Goal: Task Accomplishment & Management: Manage account settings

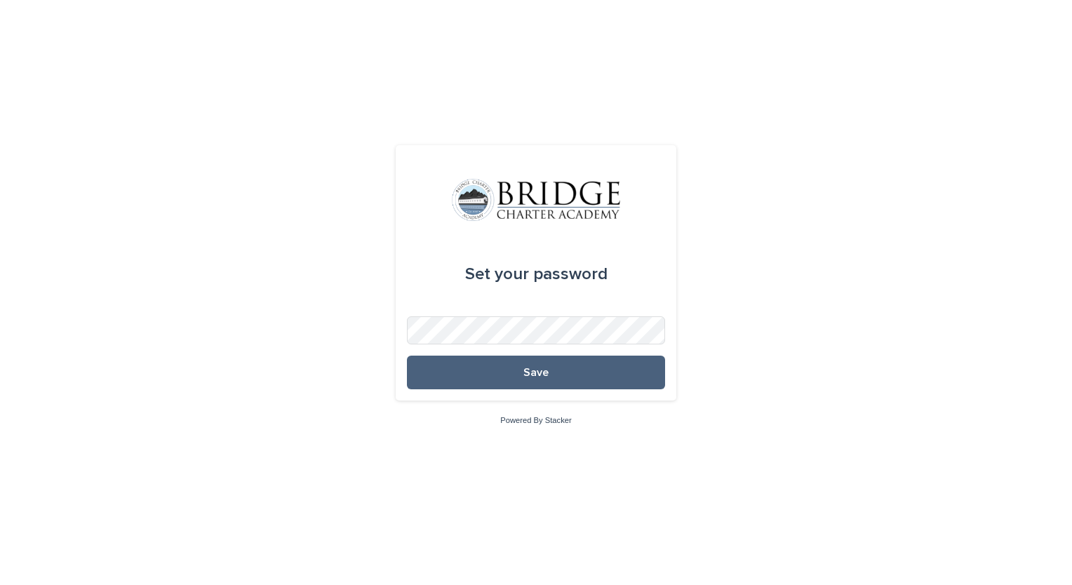
click at [593, 361] on button "Save" at bounding box center [536, 373] width 258 height 34
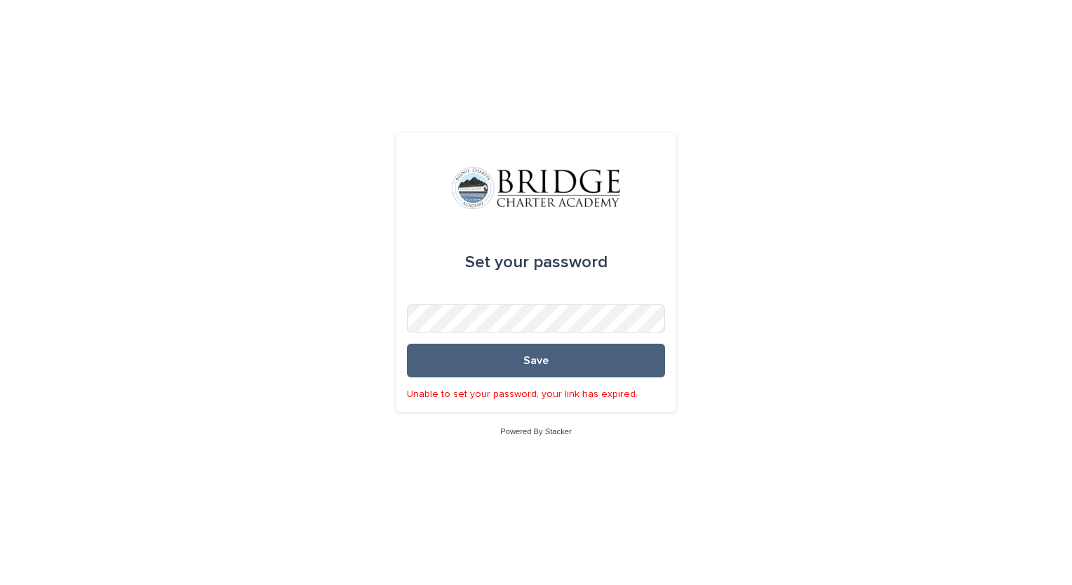
click at [494, 353] on button "Save" at bounding box center [536, 361] width 258 height 34
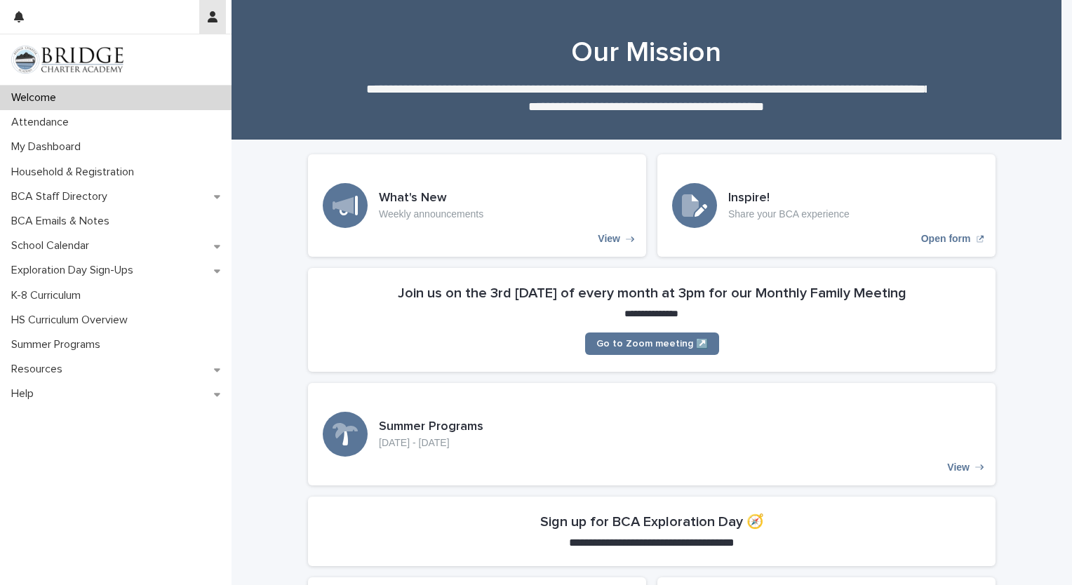
click at [213, 15] on icon "button" at bounding box center [213, 16] width 10 height 11
click at [951, 348] on div at bounding box center [536, 292] width 1072 height 585
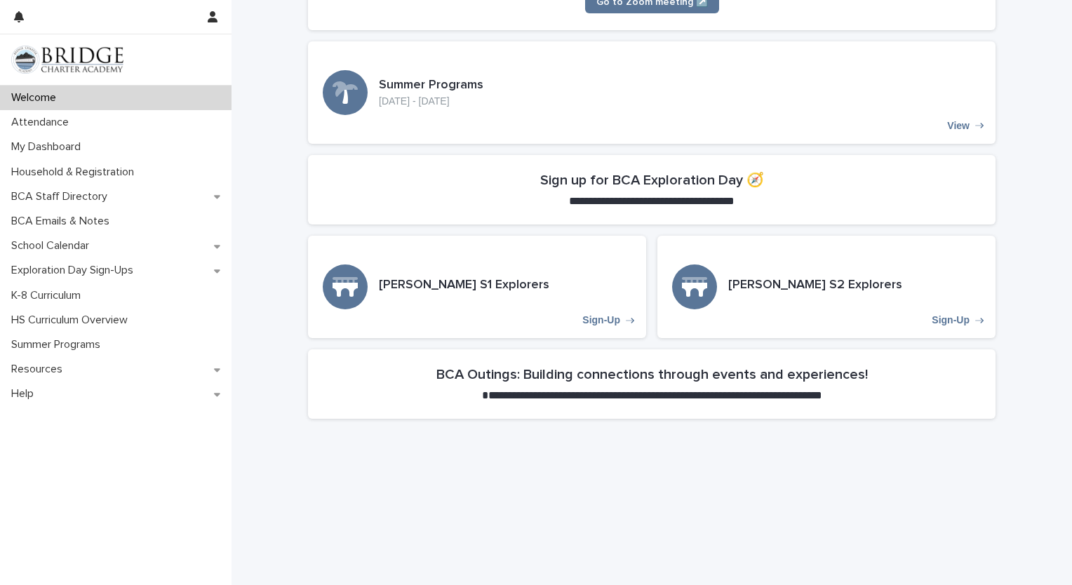
scroll to position [421, 0]
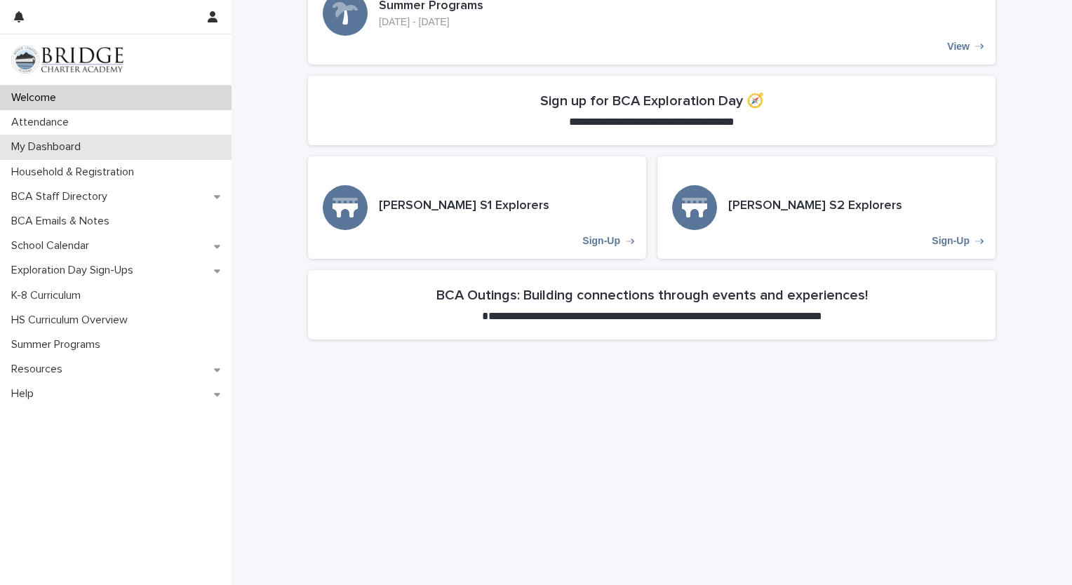
click at [78, 139] on div "My Dashboard" at bounding box center [116, 147] width 232 height 25
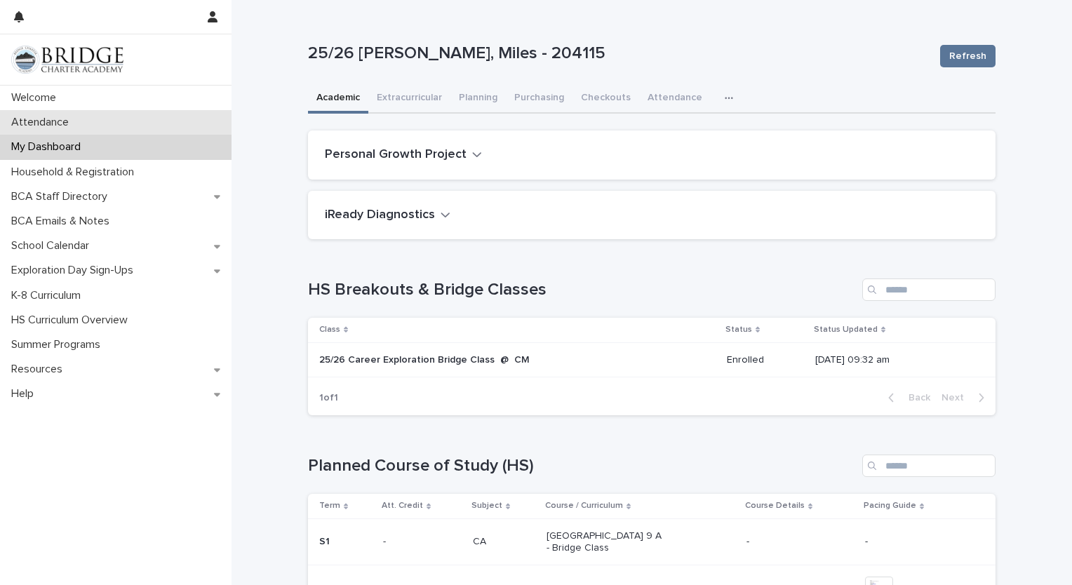
click at [98, 121] on div "Attendance" at bounding box center [116, 122] width 232 height 25
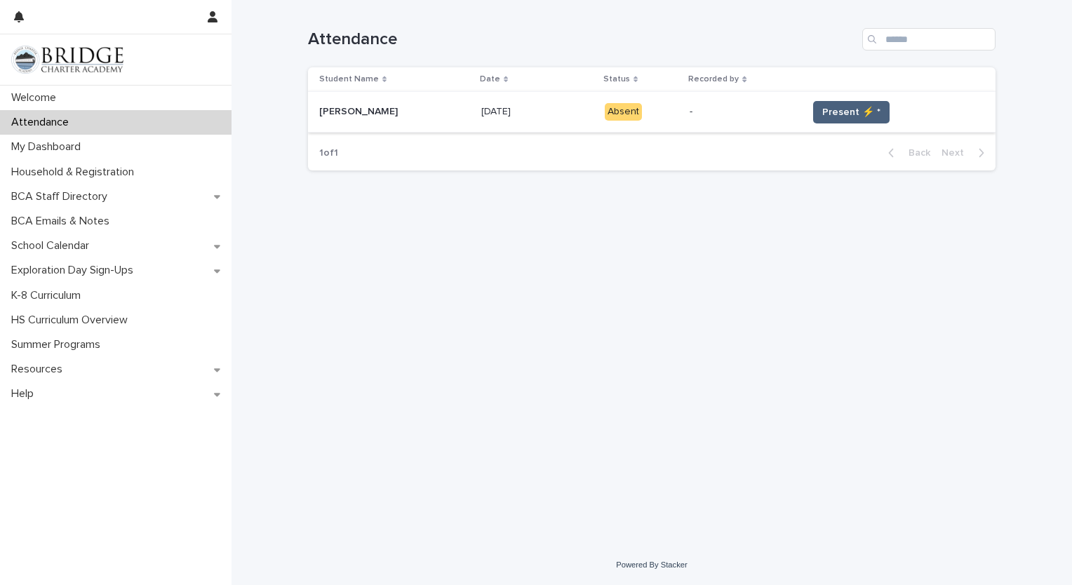
click at [836, 116] on span "Present ⚡ *" at bounding box center [851, 112] width 58 height 14
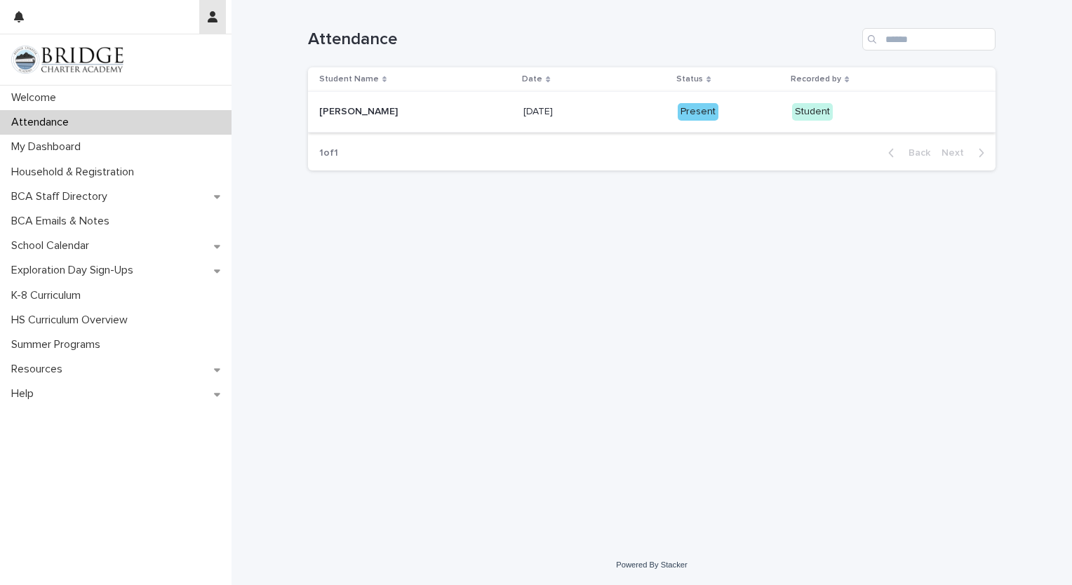
click at [210, 18] on icon "button" at bounding box center [213, 16] width 10 height 11
click at [211, 18] on div at bounding box center [536, 292] width 1072 height 585
click at [1013, 44] on div "Loading... Saving… Loading... Saving… Attendance Student Name Date Status Recor…" at bounding box center [652, 272] width 841 height 545
drag, startPoint x: 1008, startPoint y: 4, endPoint x: 820, endPoint y: 155, distance: 241.5
click at [720, 312] on div "Loading... Saving… Loading... Saving… Attendance Student Name Date Status Recor…" at bounding box center [652, 255] width 702 height 510
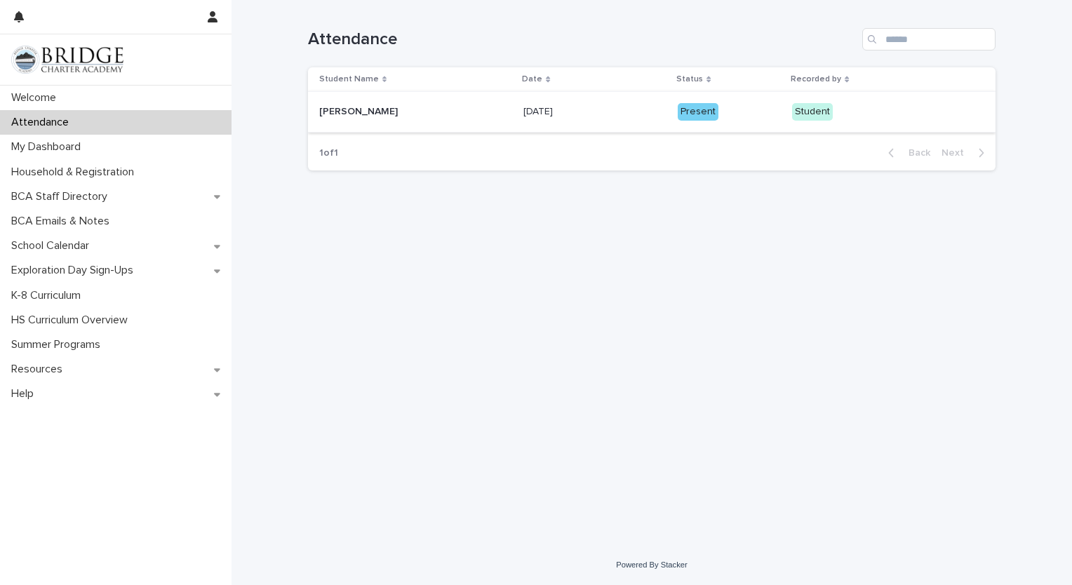
click at [344, 307] on div "Loading... Saving… Loading... Saving… Attendance Student Name Date Status Recor…" at bounding box center [652, 255] width 702 height 510
click at [86, 142] on p "My Dashboard" at bounding box center [49, 146] width 86 height 13
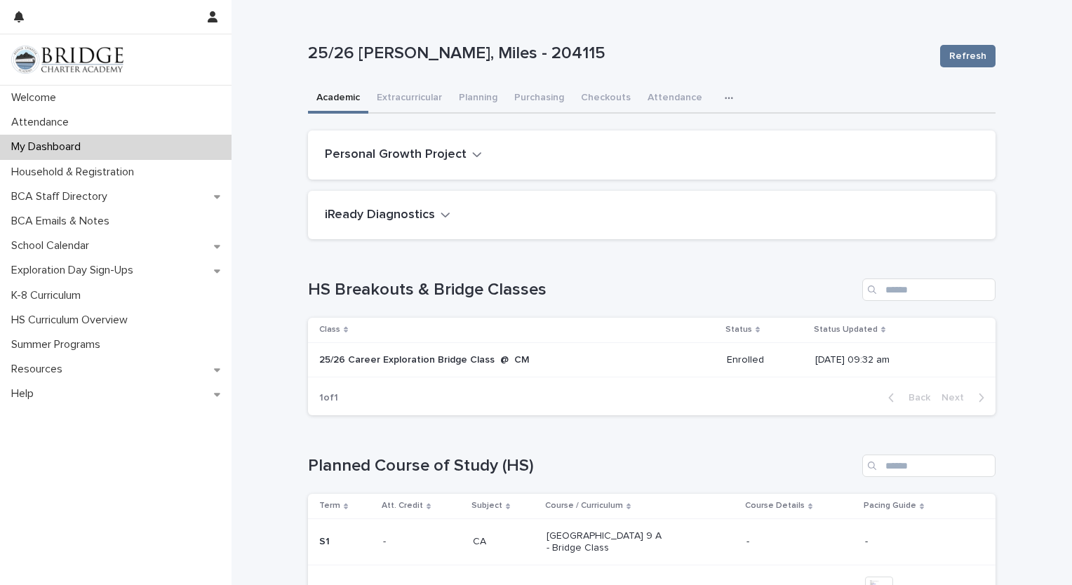
click at [472, 155] on icon "button" at bounding box center [477, 154] width 10 height 13
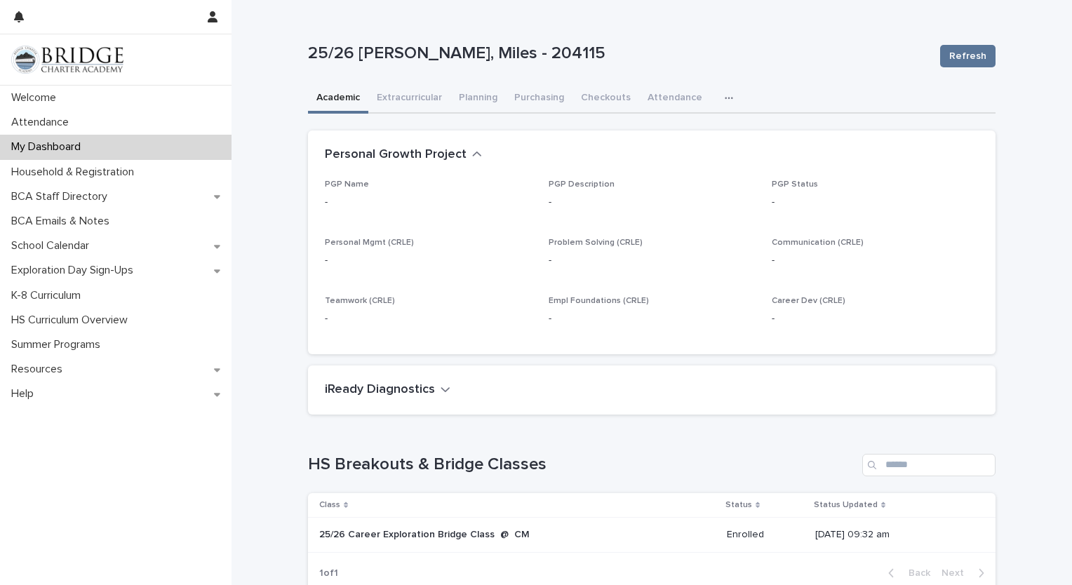
click at [472, 155] on icon "button" at bounding box center [477, 154] width 10 height 13
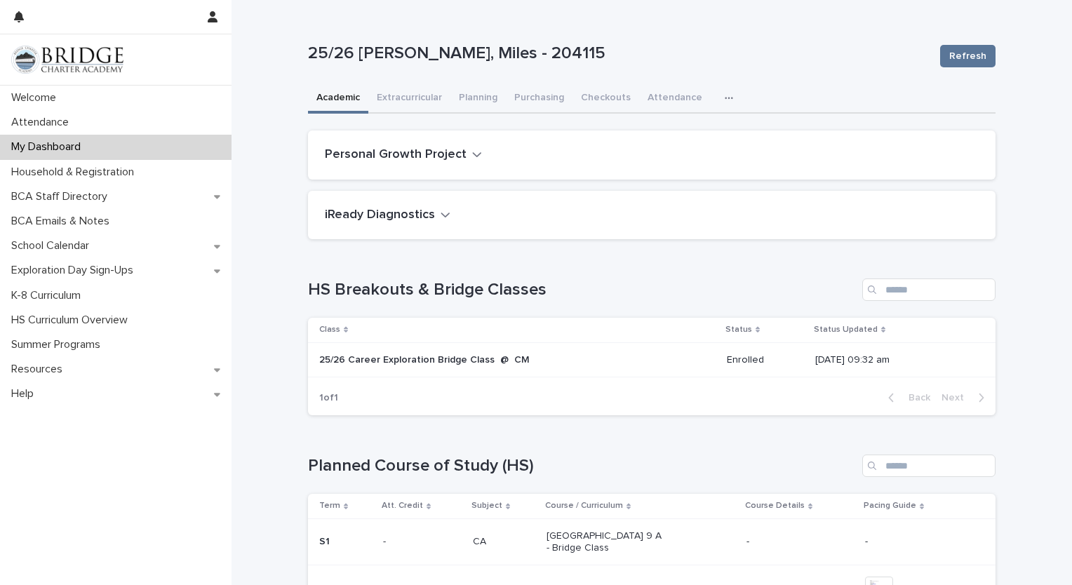
click at [441, 215] on icon "button" at bounding box center [446, 214] width 10 height 13
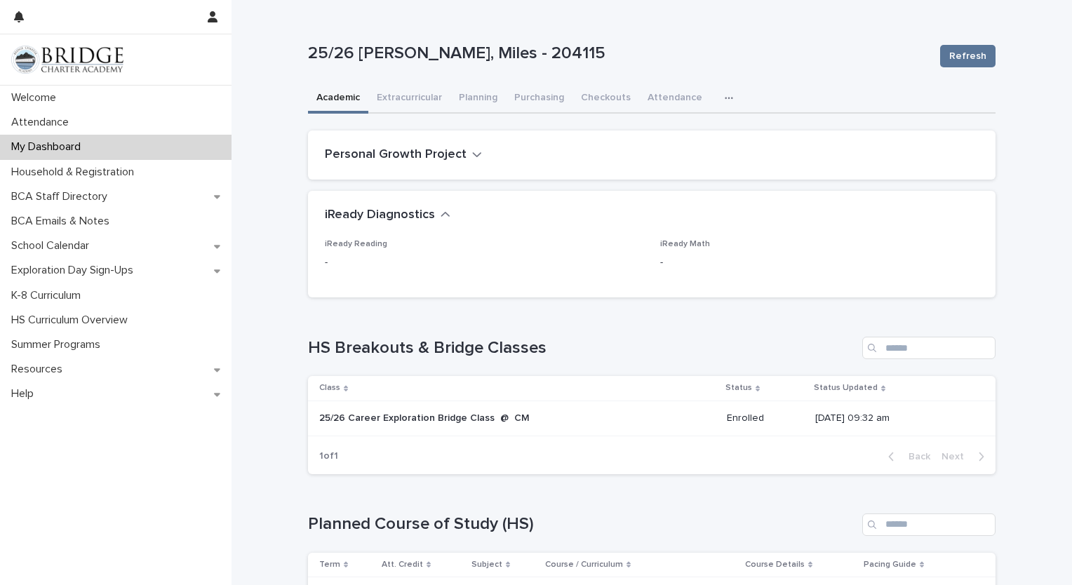
click at [441, 211] on icon "button" at bounding box center [446, 214] width 10 height 13
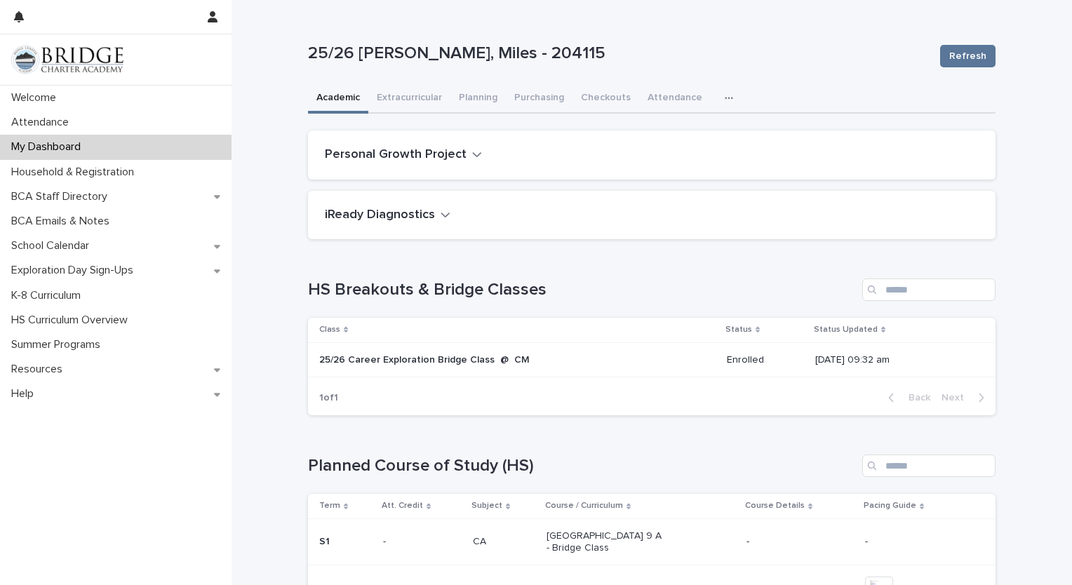
click at [766, 355] on p "Enrolled" at bounding box center [765, 360] width 76 height 12
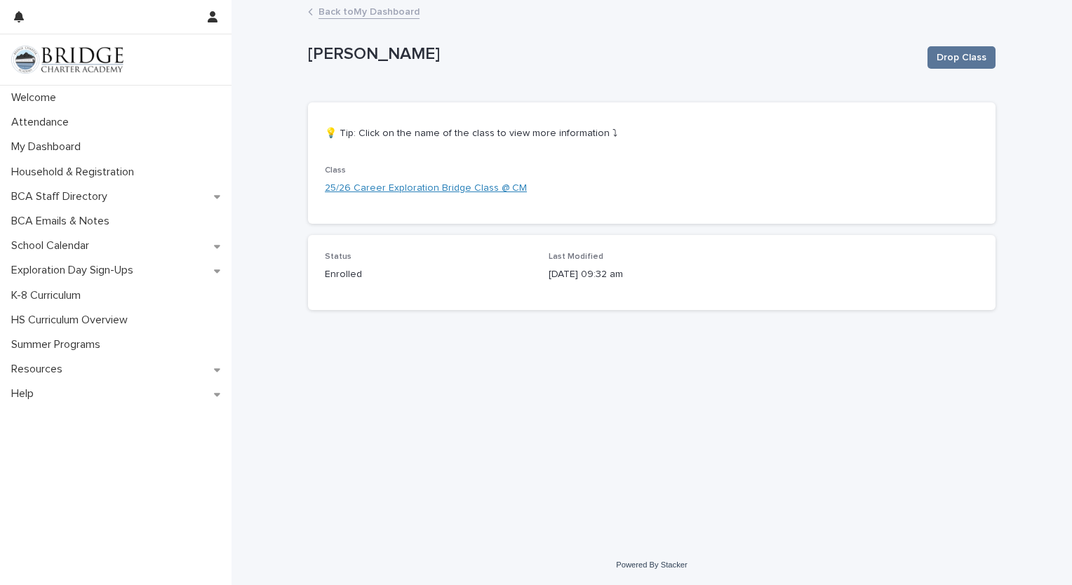
click at [418, 192] on link "25/26 Career Exploration Bridge Class @ CM" at bounding box center [426, 188] width 202 height 15
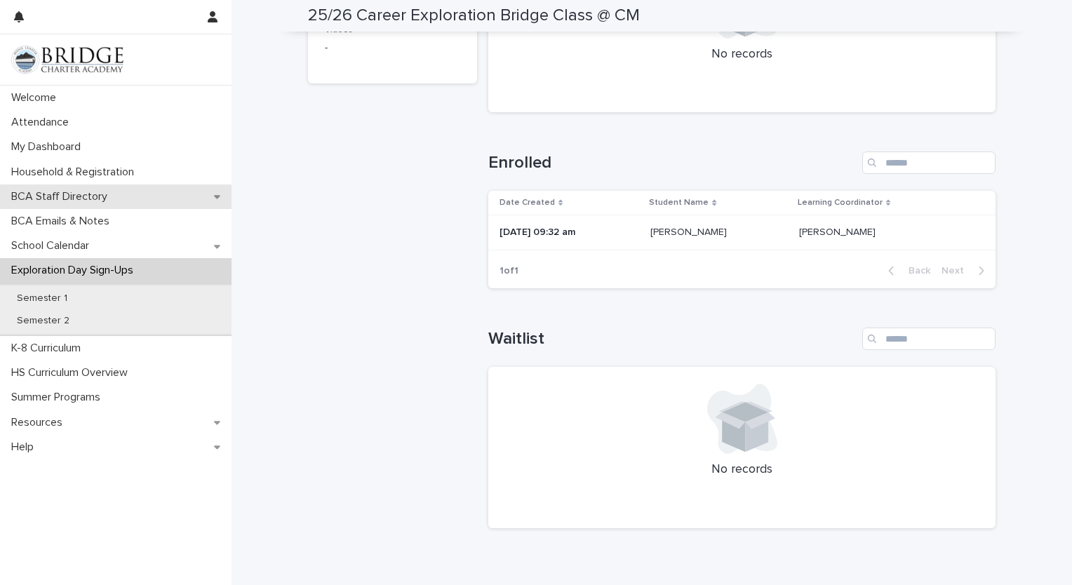
scroll to position [311, 0]
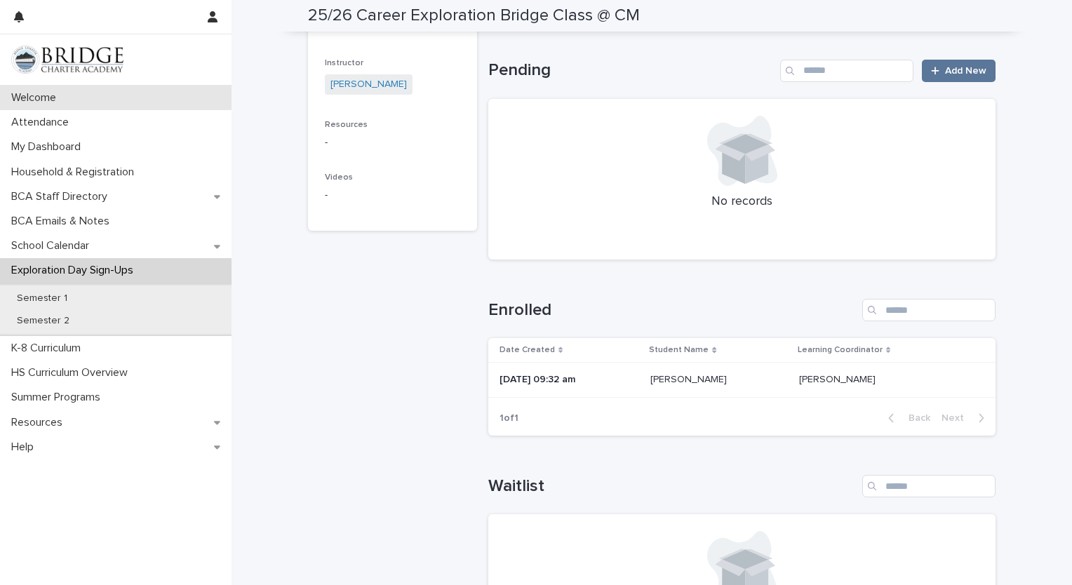
click at [36, 105] on div "Welcome" at bounding box center [116, 98] width 232 height 25
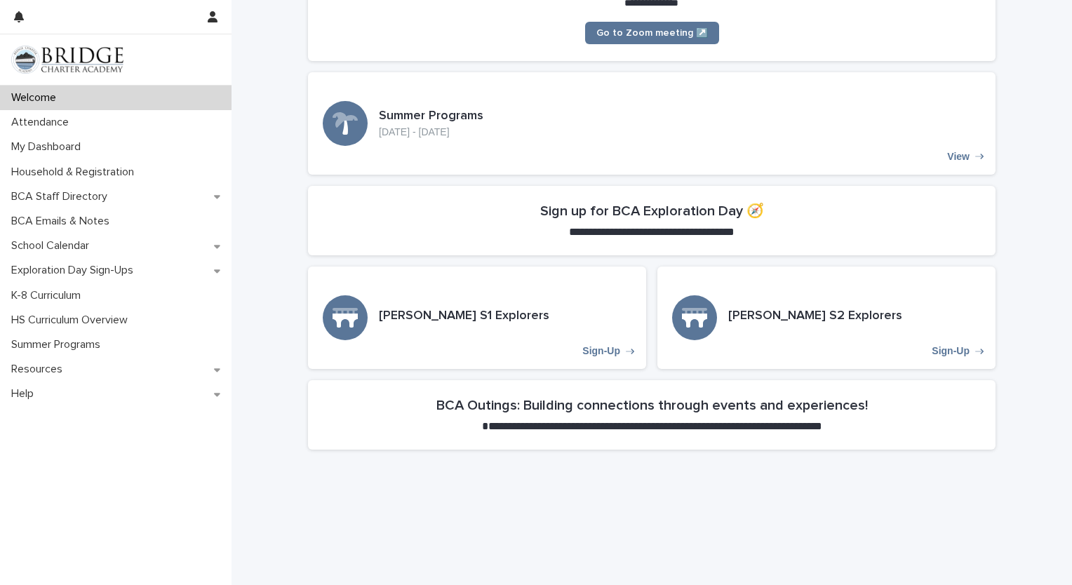
scroll to position [453, 0]
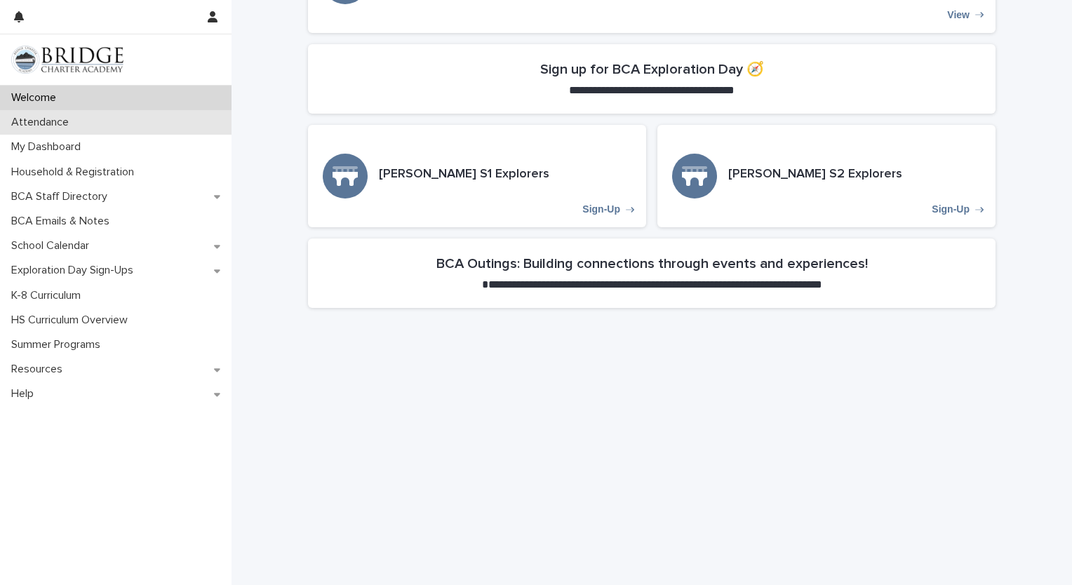
click at [42, 123] on p "Attendance" at bounding box center [43, 122] width 74 height 13
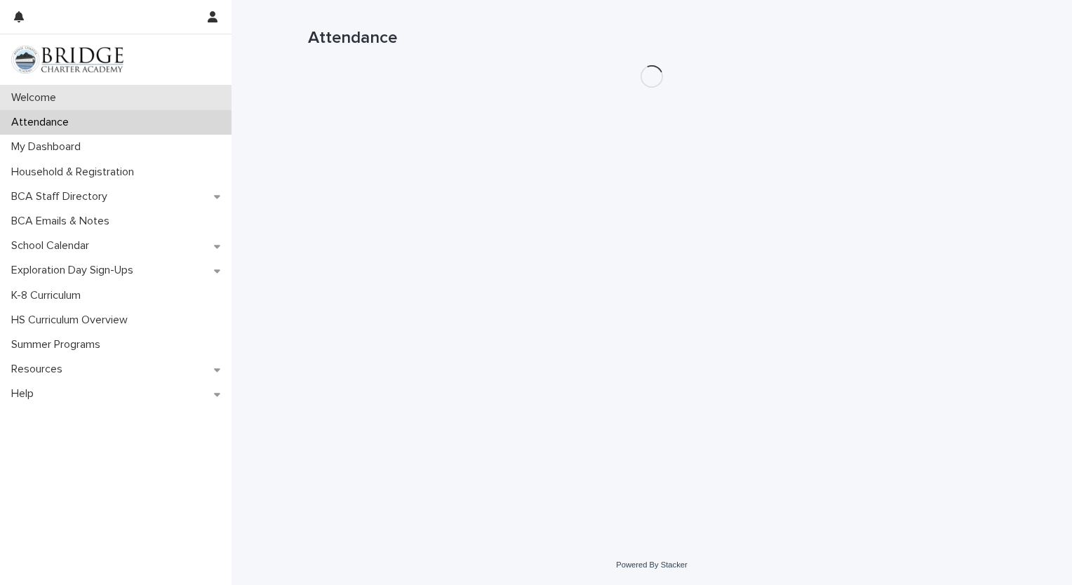
click at [58, 93] on p "Welcome" at bounding box center [37, 97] width 62 height 13
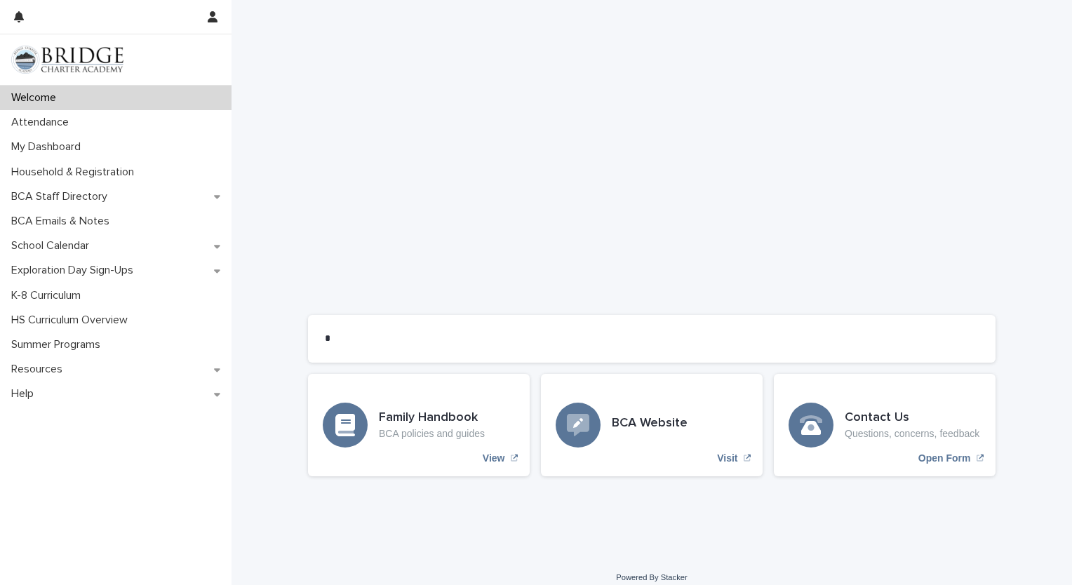
scroll to position [1029, 0]
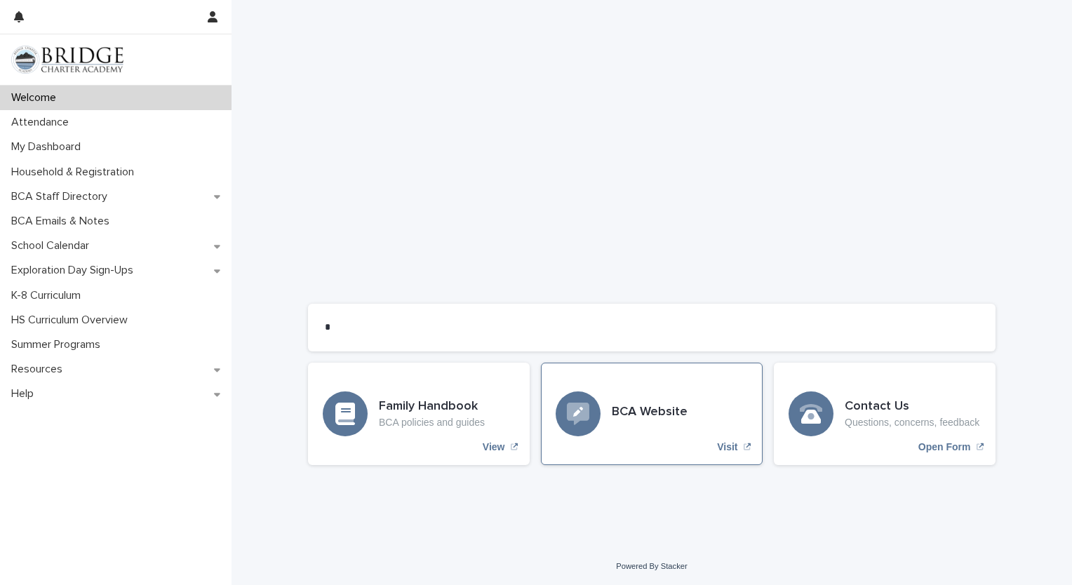
click at [578, 420] on icon "Visit" at bounding box center [578, 414] width 22 height 22
